Goal: Task Accomplishment & Management: Manage account settings

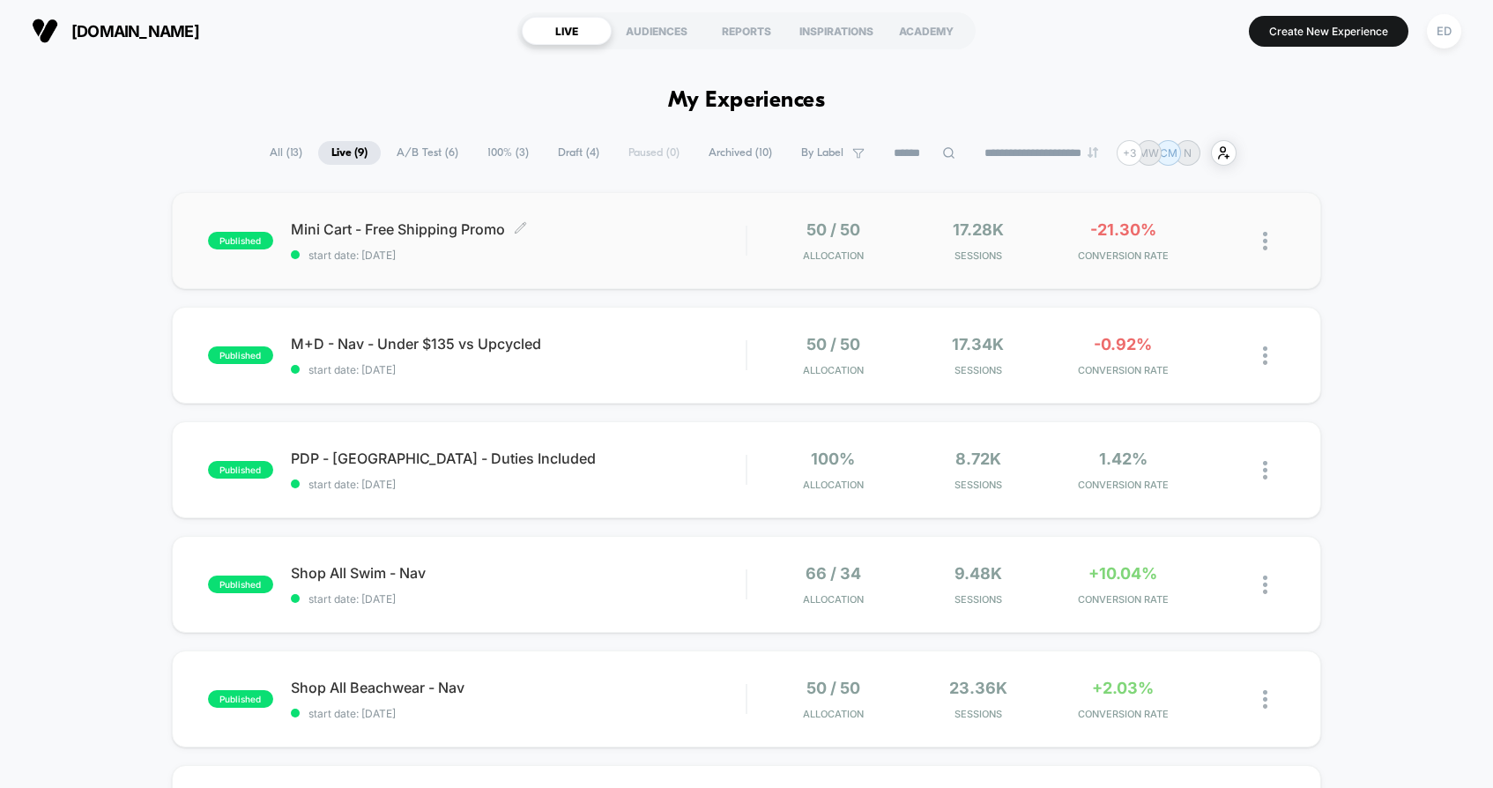
click at [449, 224] on span "Mini Cart - Free Shipping Promo Click to edit experience details" at bounding box center [518, 229] width 455 height 18
click at [433, 152] on span "A/B Test ( 6 )" at bounding box center [427, 153] width 88 height 24
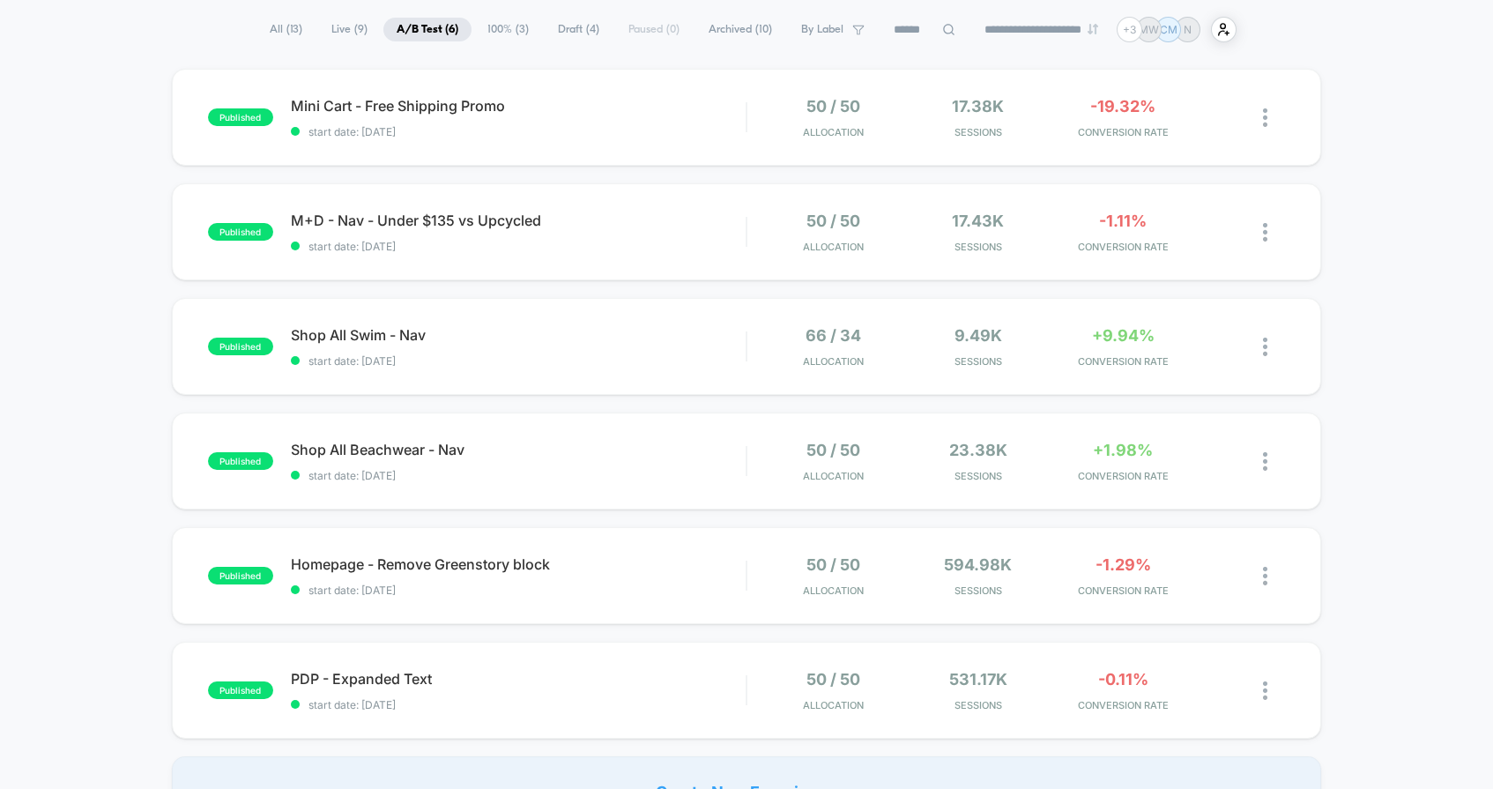
scroll to position [138, 0]
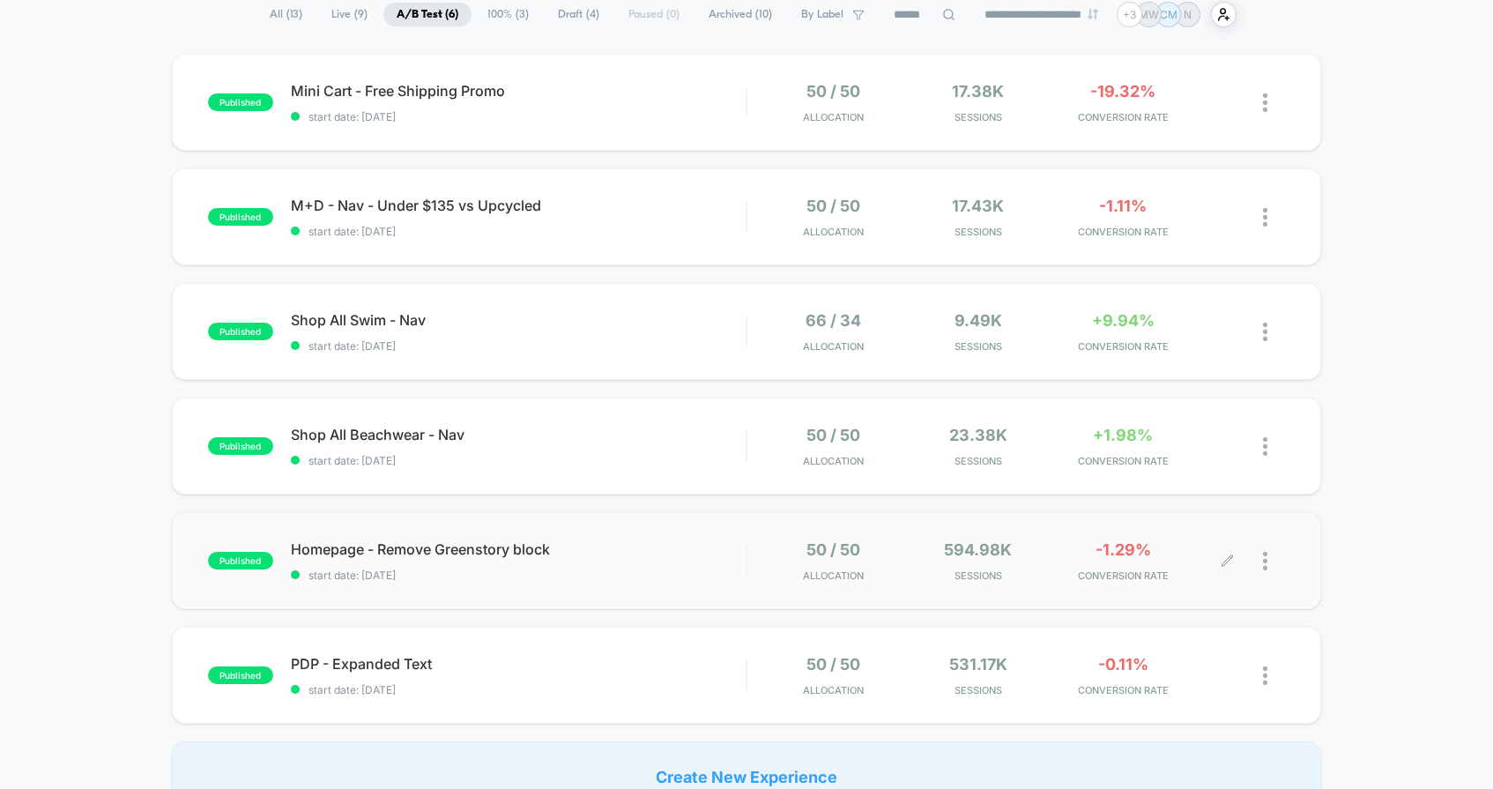
click at [1269, 566] on div at bounding box center [1274, 560] width 22 height 41
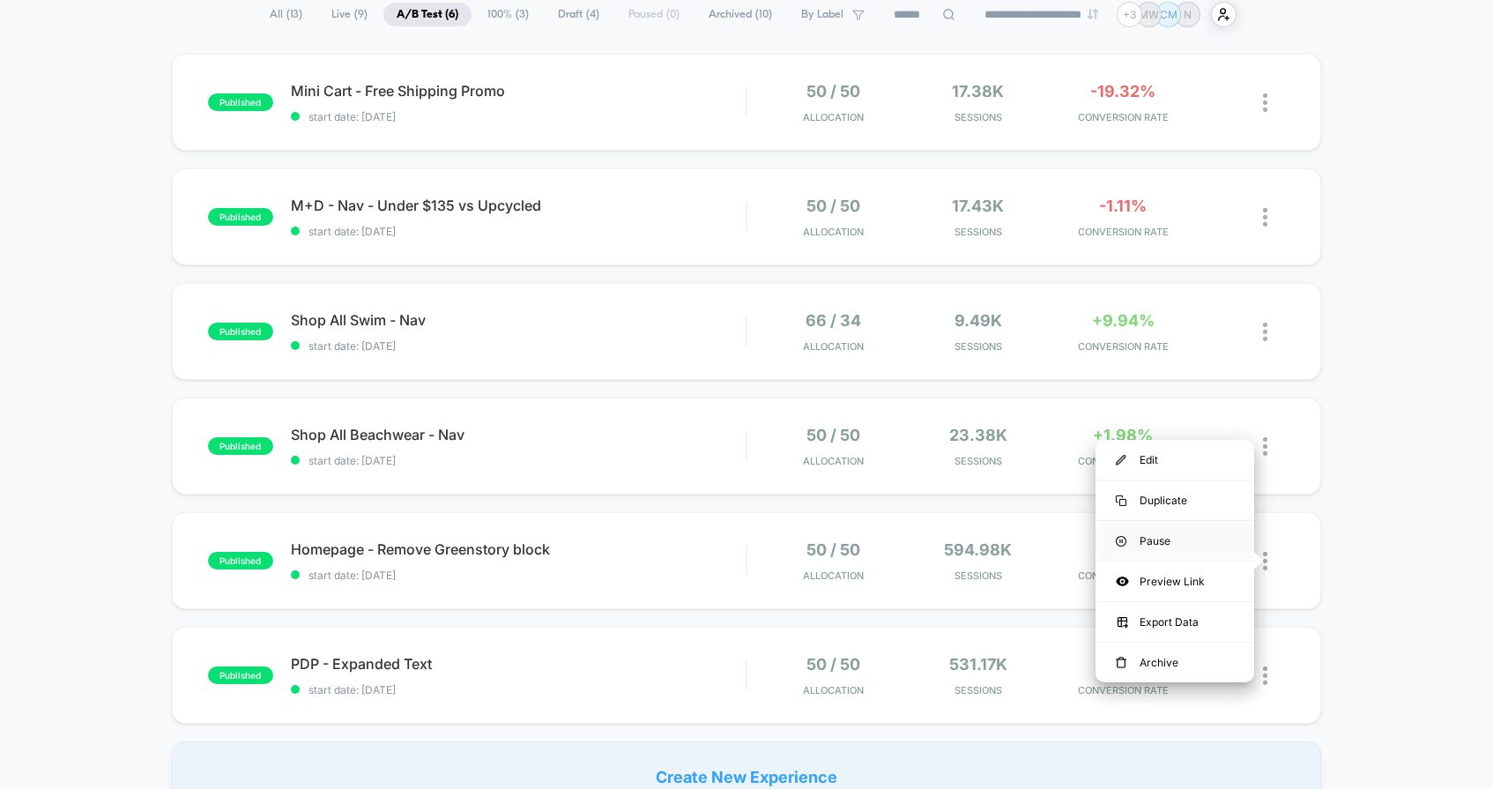
click at [1156, 538] on div "Pause" at bounding box center [1175, 541] width 159 height 40
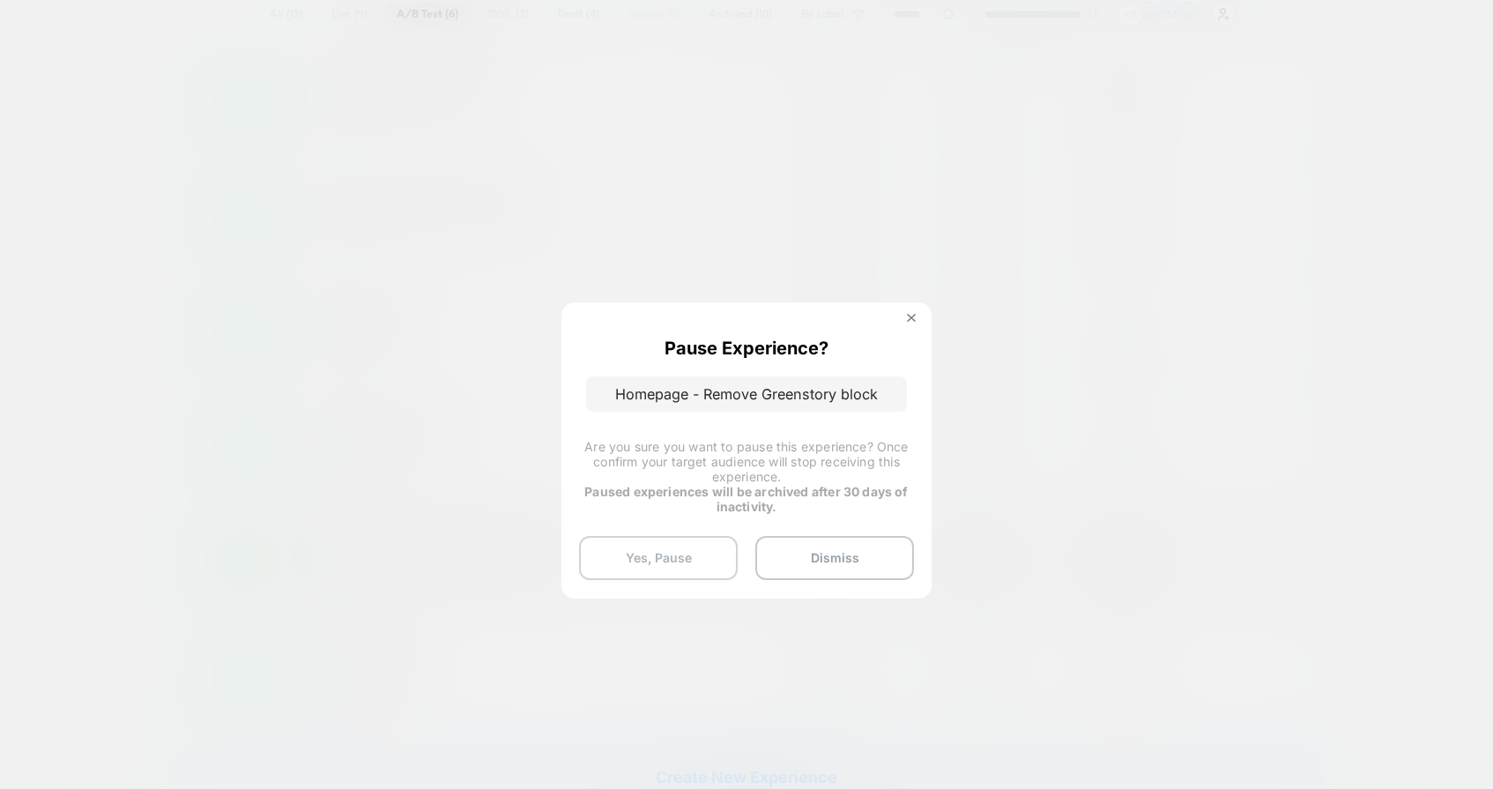
click at [672, 568] on button "Yes, Pause" at bounding box center [658, 558] width 159 height 44
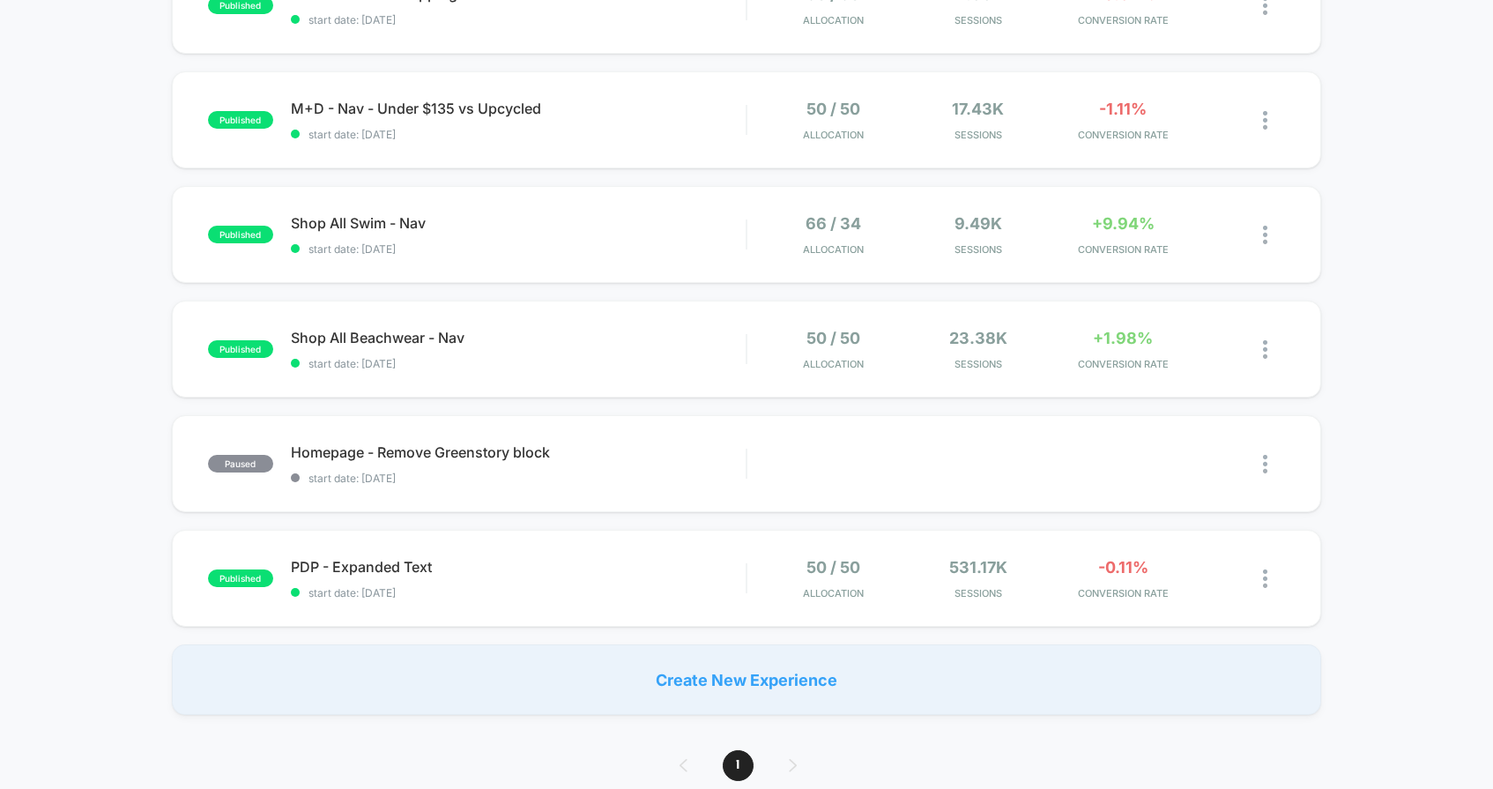
scroll to position [236, 0]
click at [573, 541] on div "published PDP - Expanded Text start date: [DATE] 50 / 50 Allocation 531.17k Ses…" at bounding box center [747, 577] width 1150 height 97
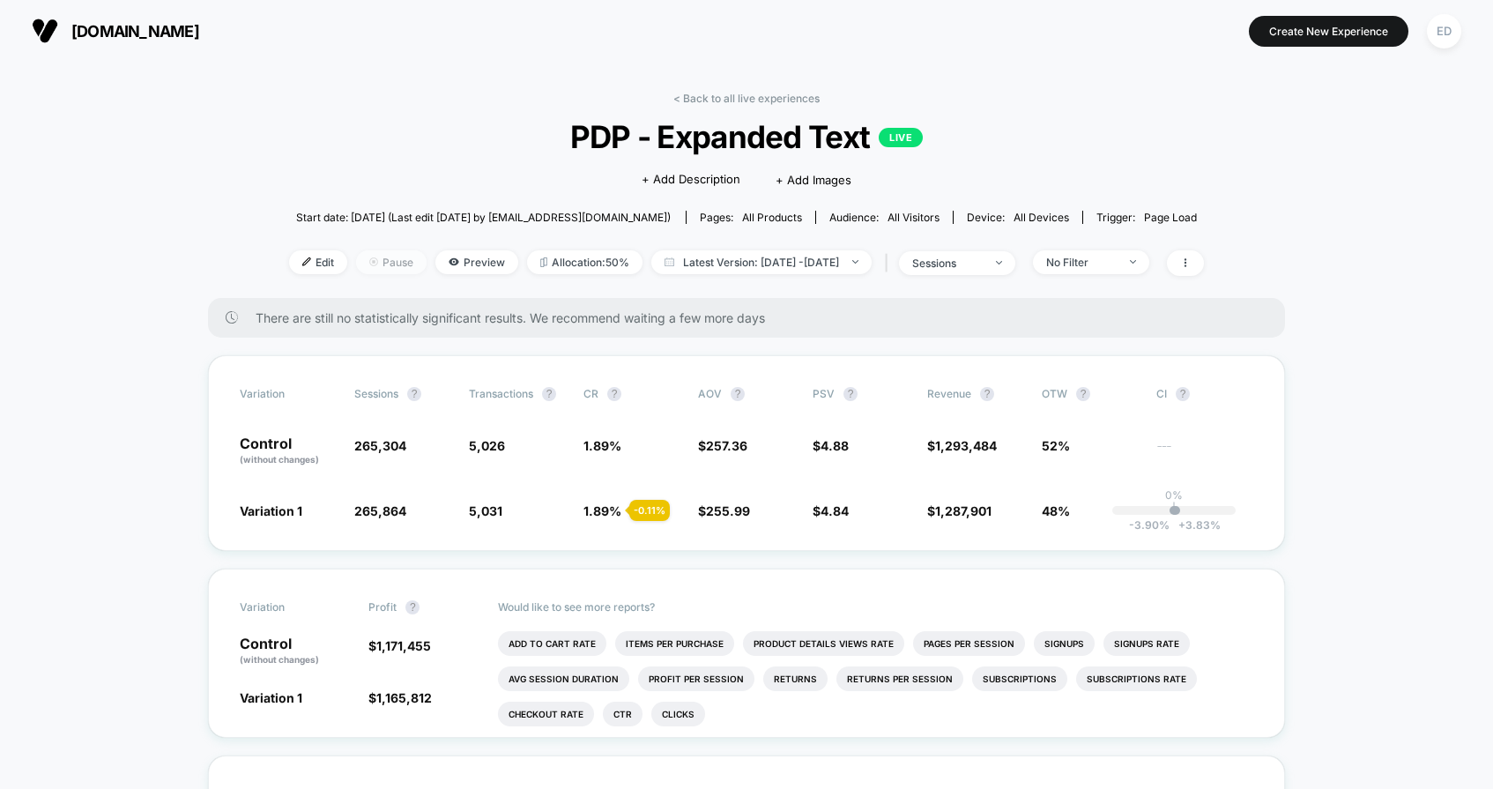
click at [356, 265] on span "Pause" at bounding box center [391, 262] width 71 height 24
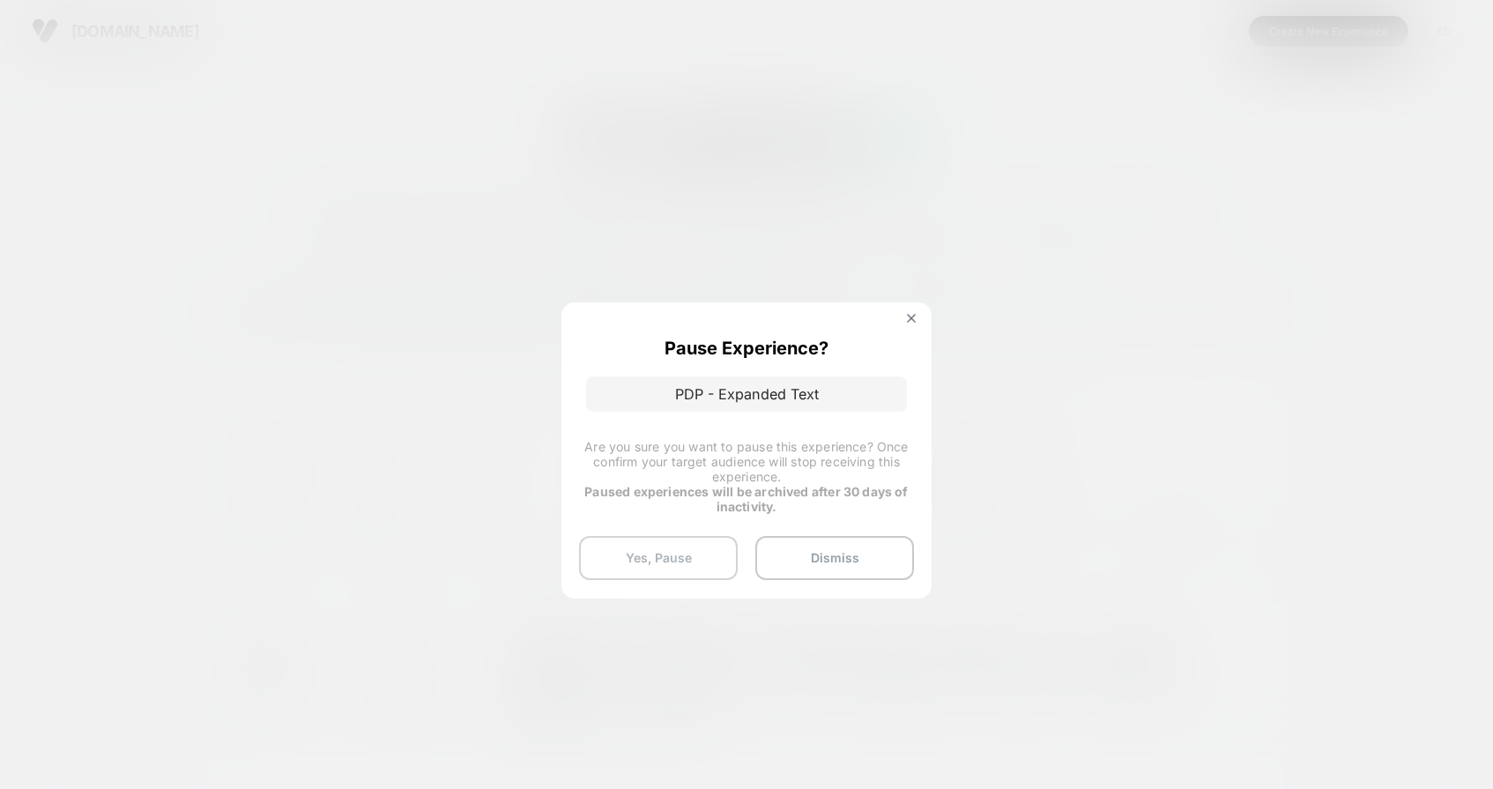
click at [645, 569] on button "Yes, Pause" at bounding box center [658, 558] width 159 height 44
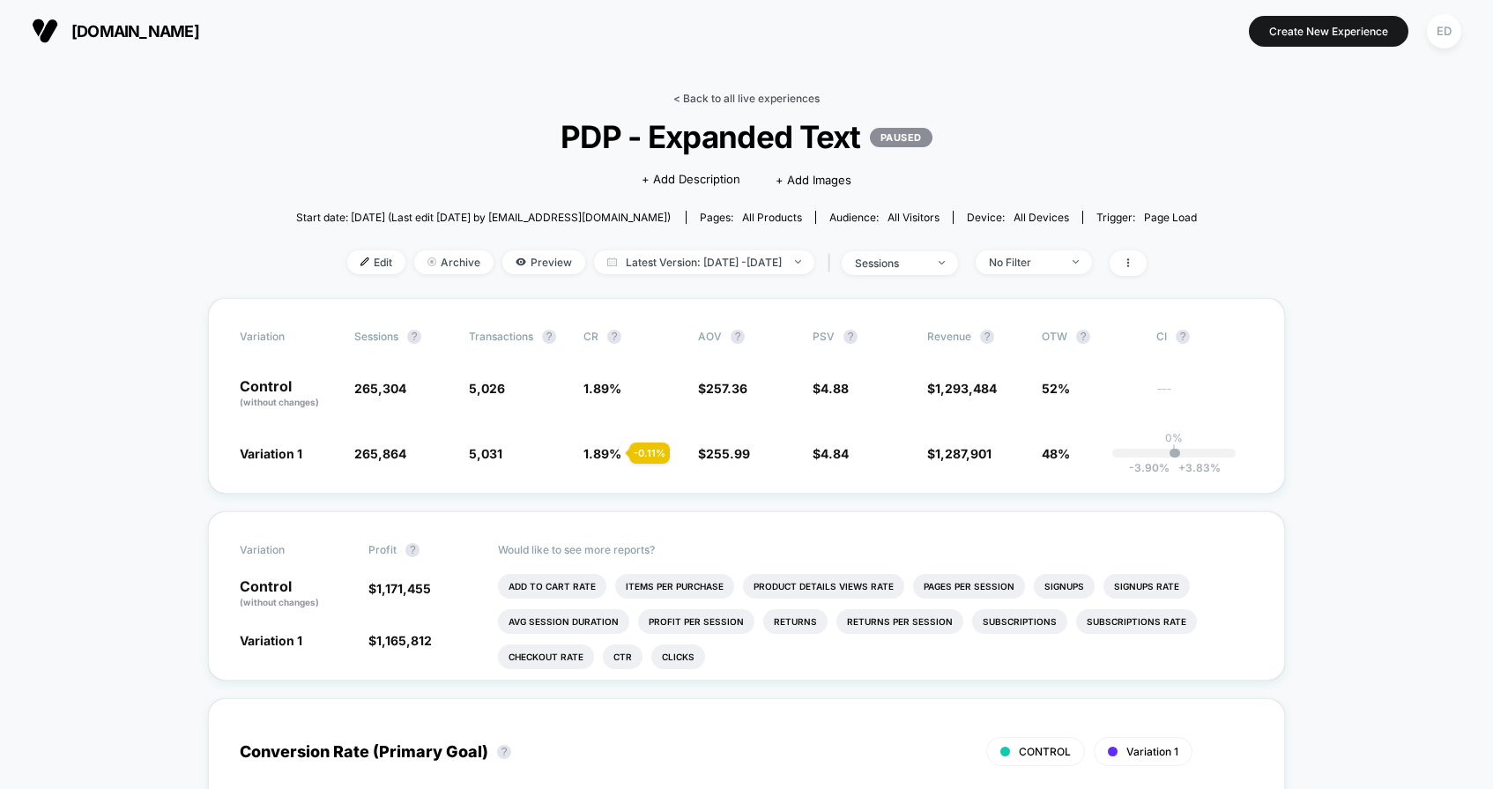
click at [767, 102] on link "< Back to all live experiences" at bounding box center [747, 98] width 146 height 13
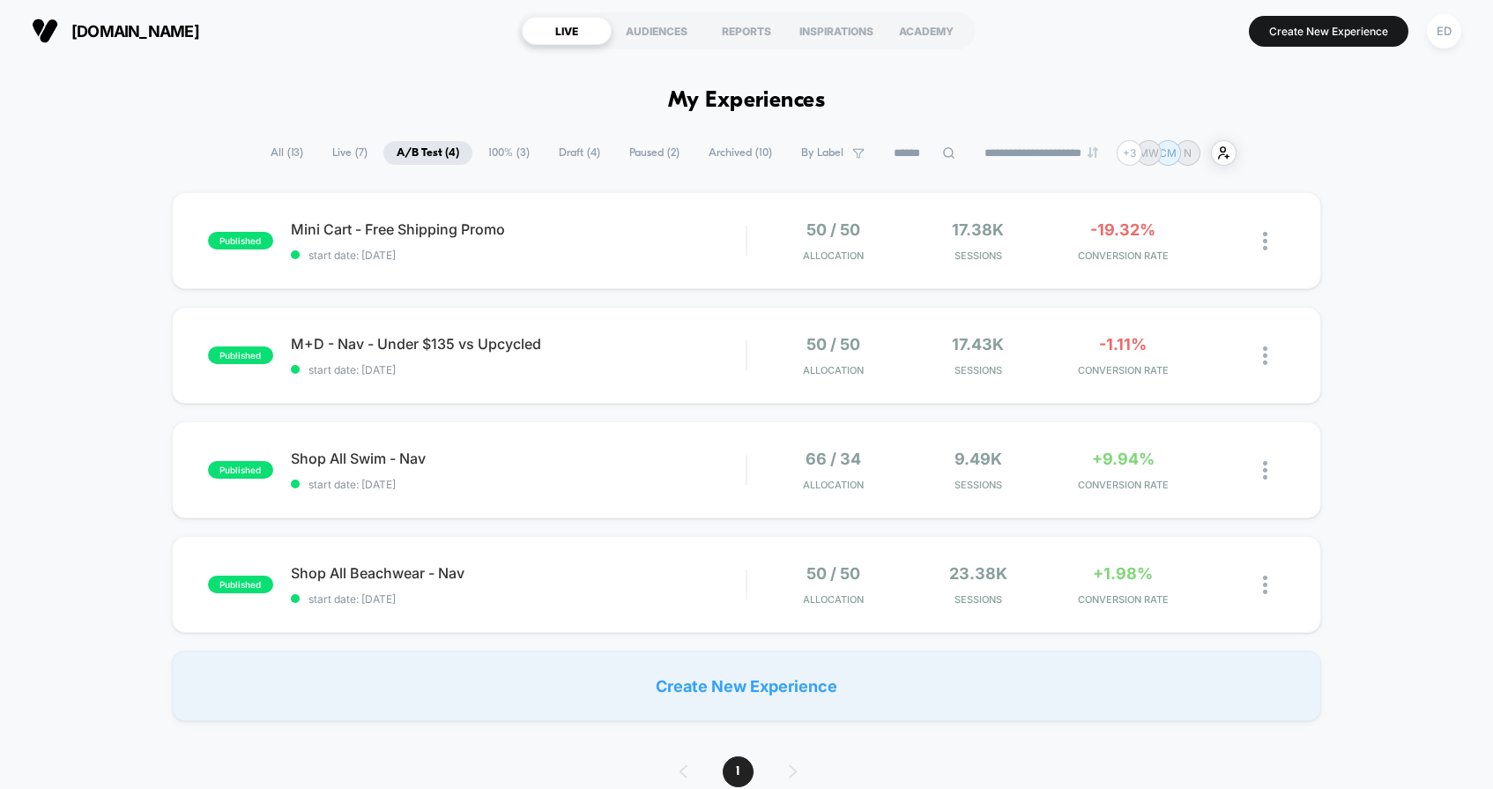
click at [555, 150] on span "Draft ( 4 )" at bounding box center [580, 153] width 68 height 24
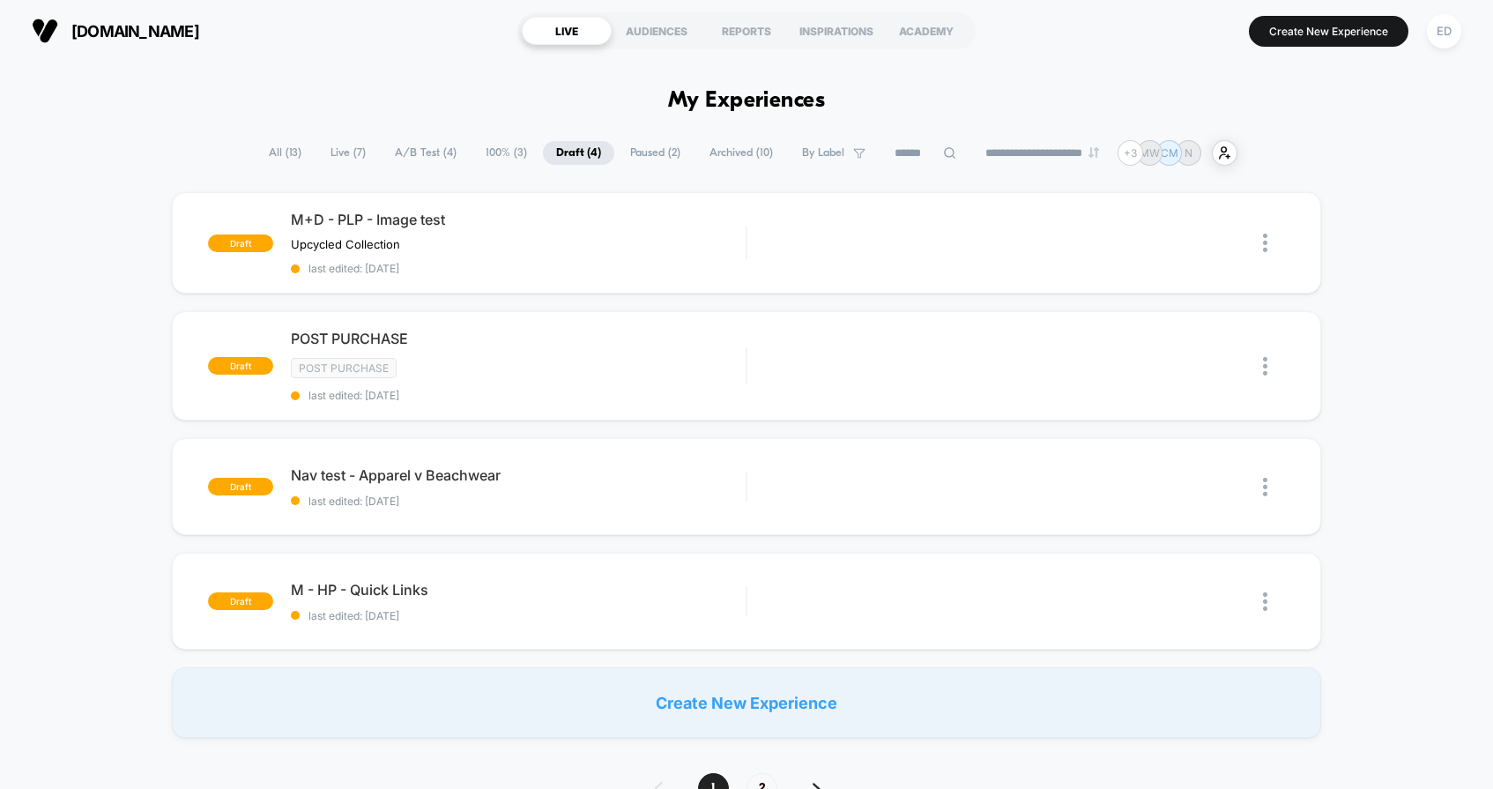
click at [500, 152] on span "100% ( 3 )" at bounding box center [507, 153] width 68 height 24
